Goal: Information Seeking & Learning: Learn about a topic

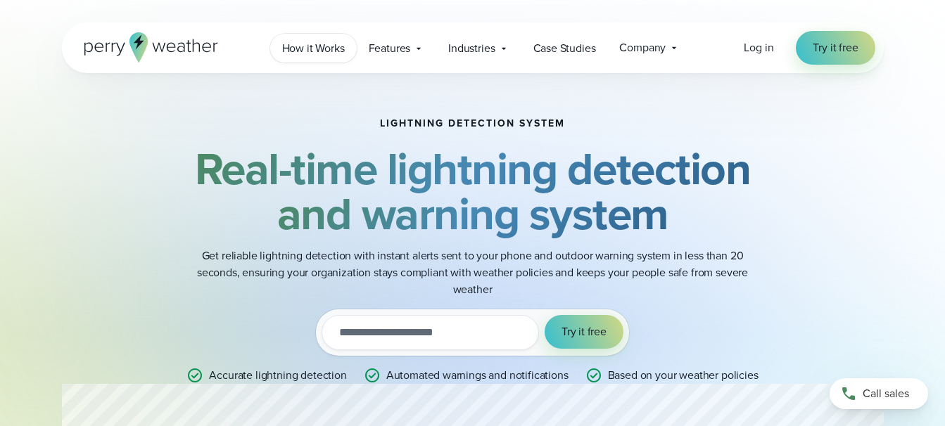
click at [326, 51] on span "How it Works" at bounding box center [313, 48] width 63 height 17
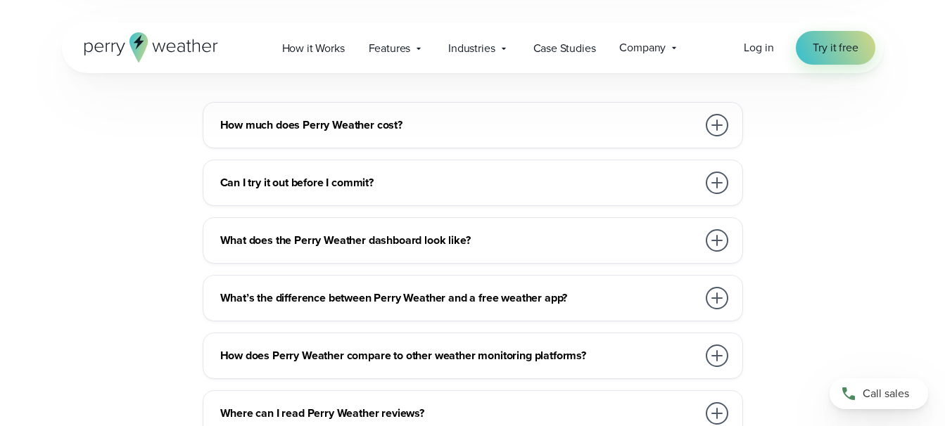
scroll to position [3095, 0]
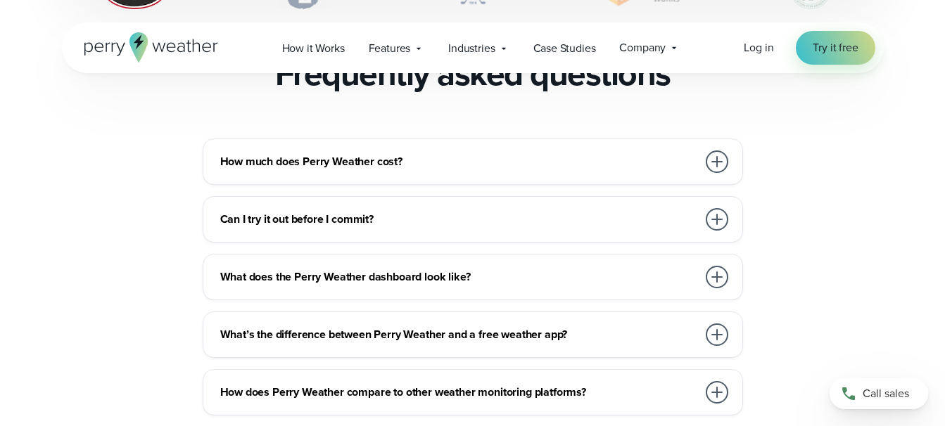
click at [358, 148] on div "How much does Perry Weather cost?" at bounding box center [475, 162] width 511 height 28
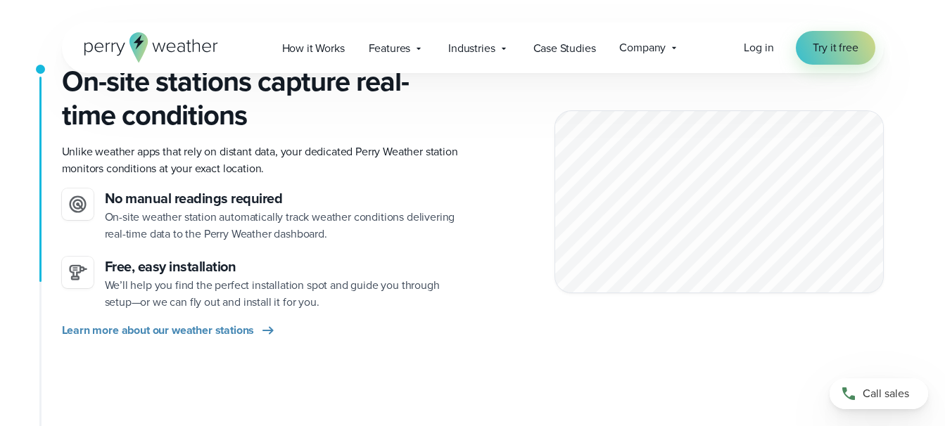
scroll to position [0, 0]
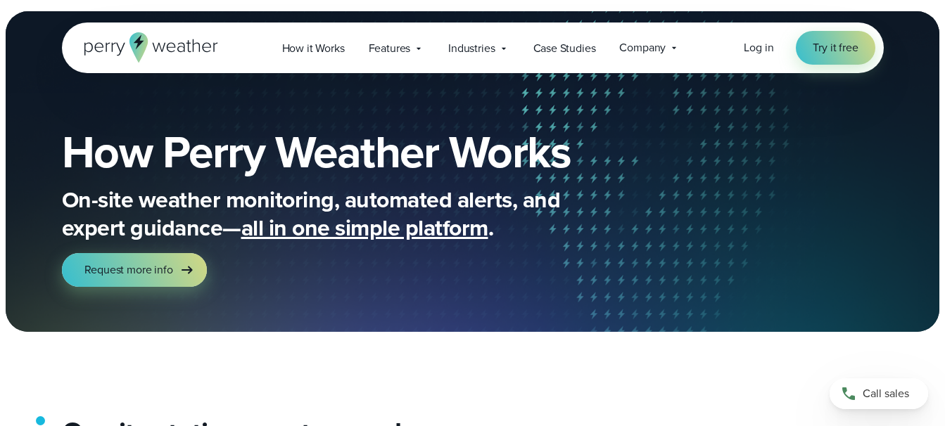
click at [194, 42] on icon at bounding box center [151, 47] width 134 height 30
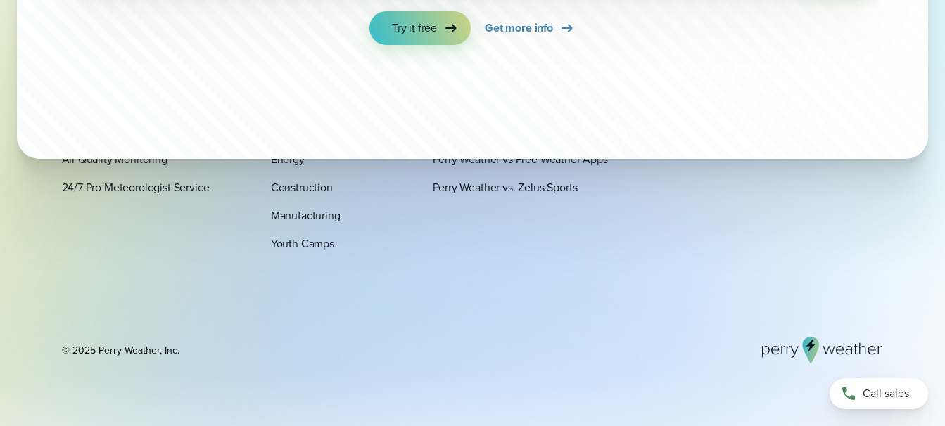
scroll to position [4768, 0]
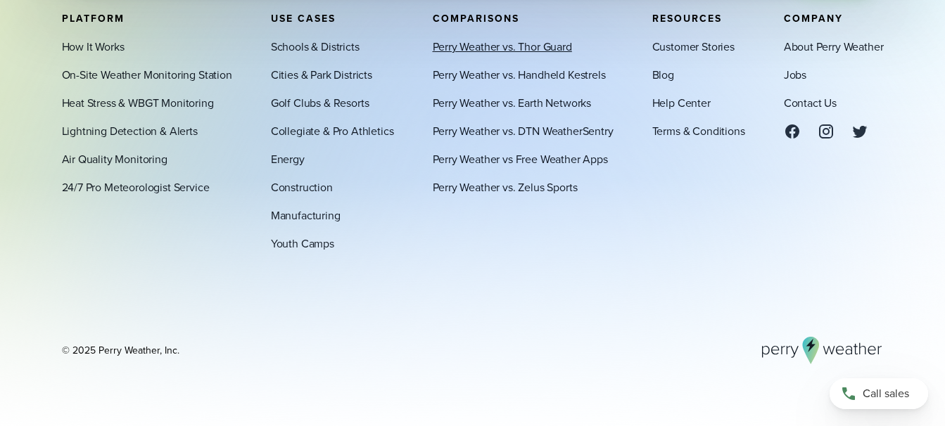
click at [495, 40] on link "Perry Weather vs. Thor Guard" at bounding box center [502, 46] width 139 height 17
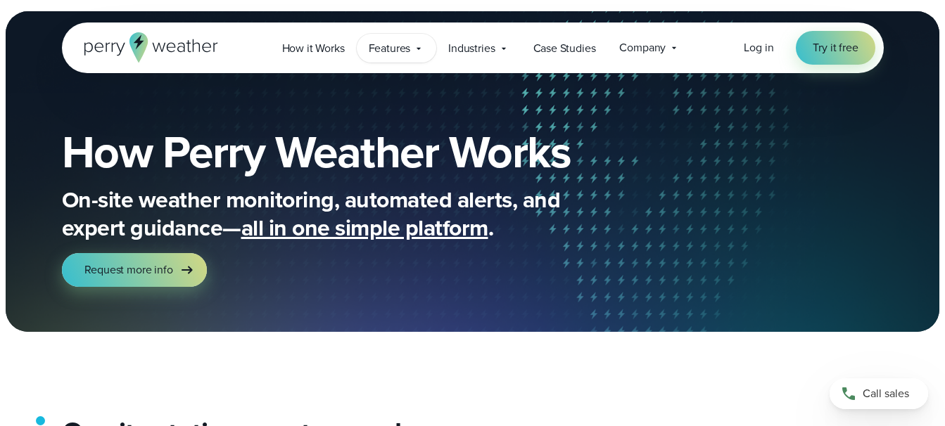
click at [369, 40] on span "Features" at bounding box center [390, 48] width 42 height 17
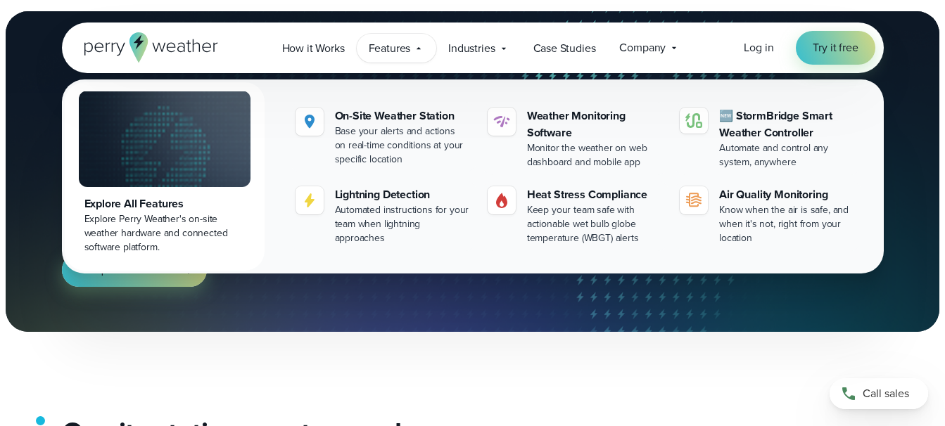
click at [895, 148] on div "How Perry Weather Works On-site weather monitoring, automated alerts, and exper…" at bounding box center [472, 208] width 945 height 248
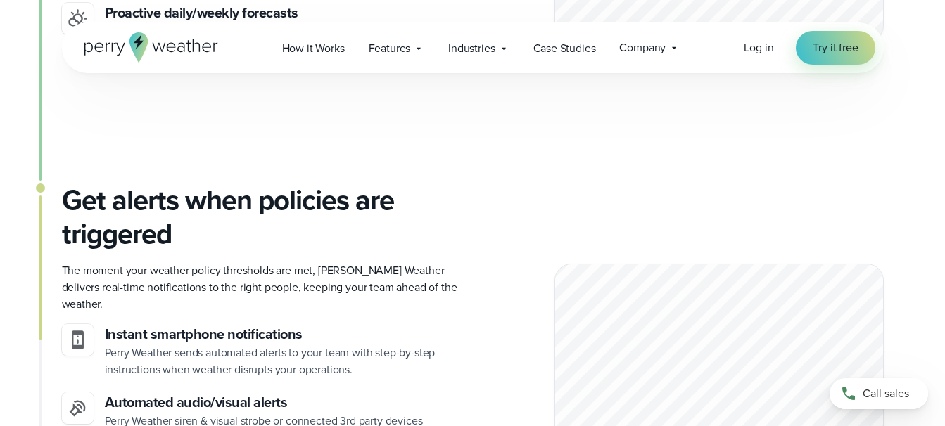
scroll to position [1618, 0]
